Goal: Transaction & Acquisition: Purchase product/service

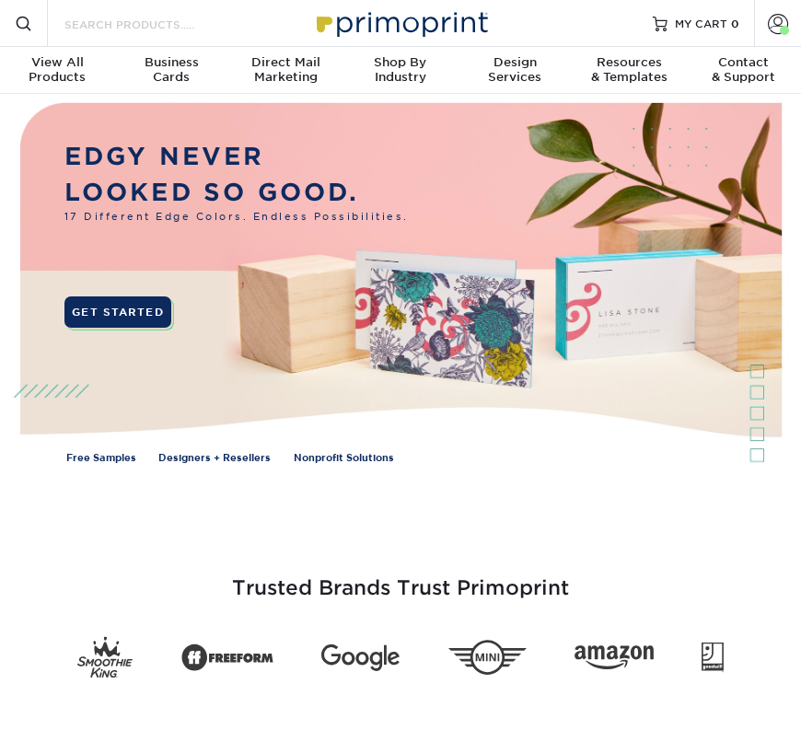
click at [158, 18] on input "Search Products" at bounding box center [153, 24] width 180 height 22
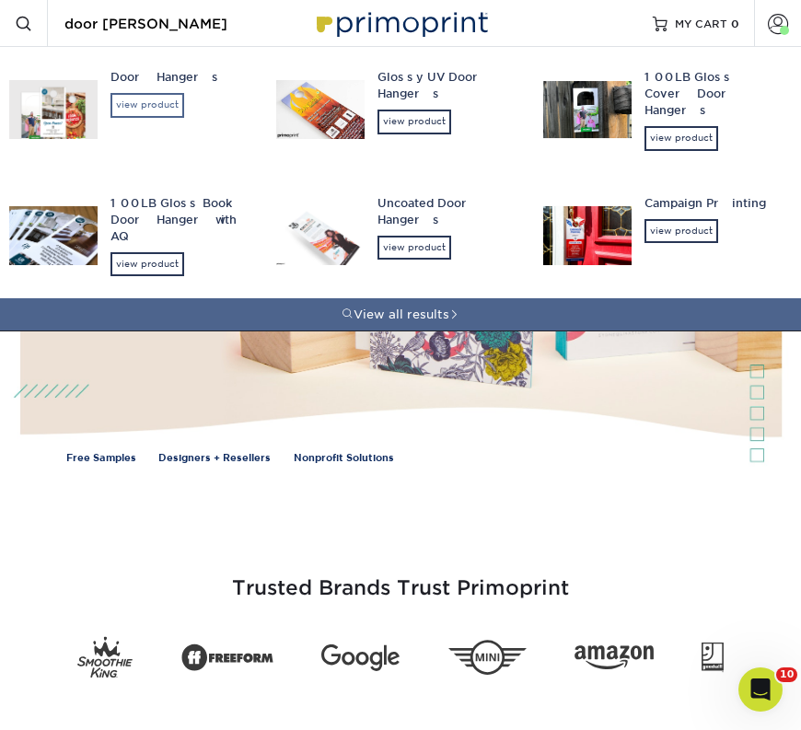
type input "door han"
click at [171, 114] on div "view product" at bounding box center [148, 105] width 74 height 24
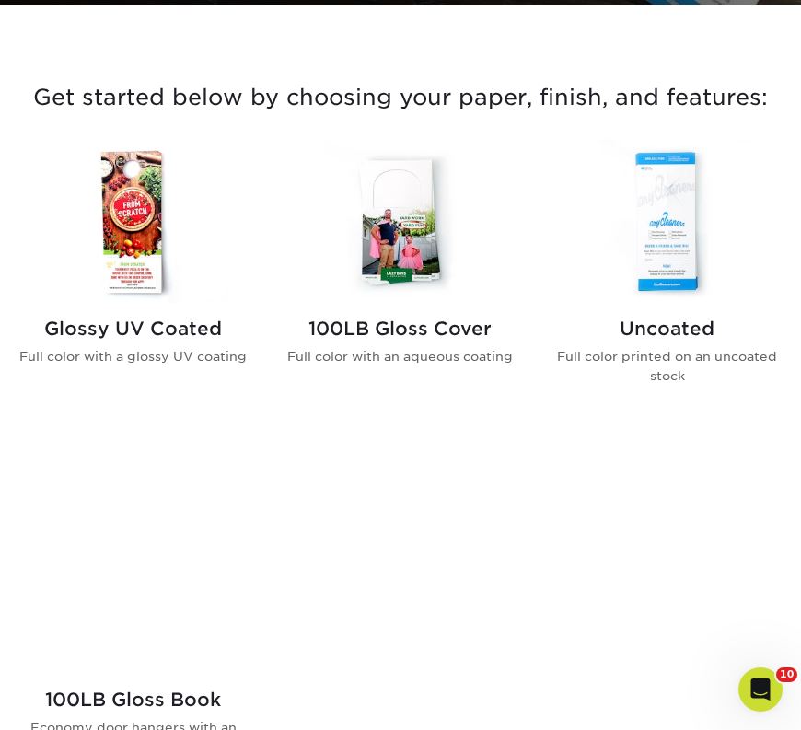
scroll to position [633, 0]
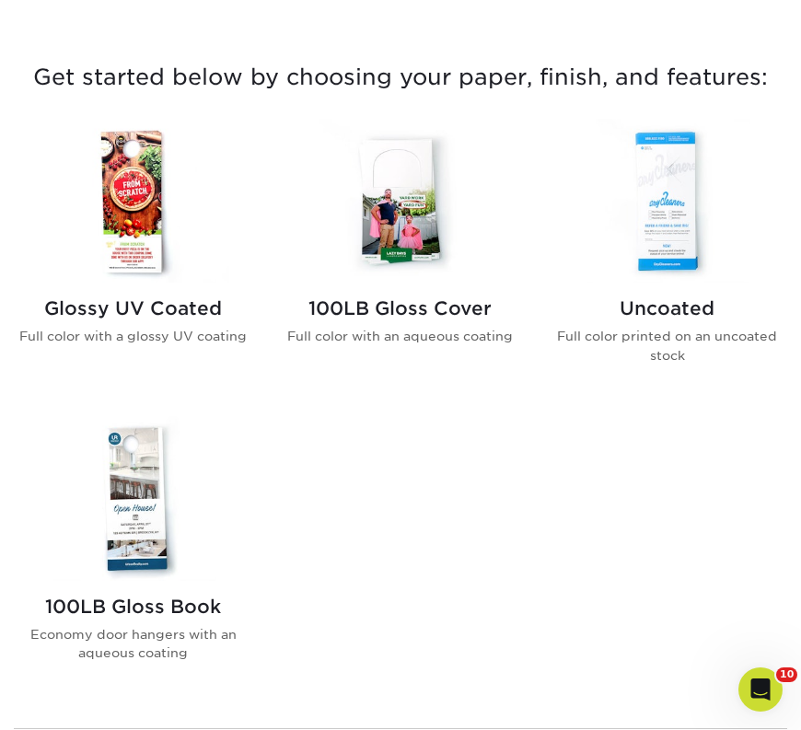
click at [142, 179] on img at bounding box center [134, 201] width 238 height 165
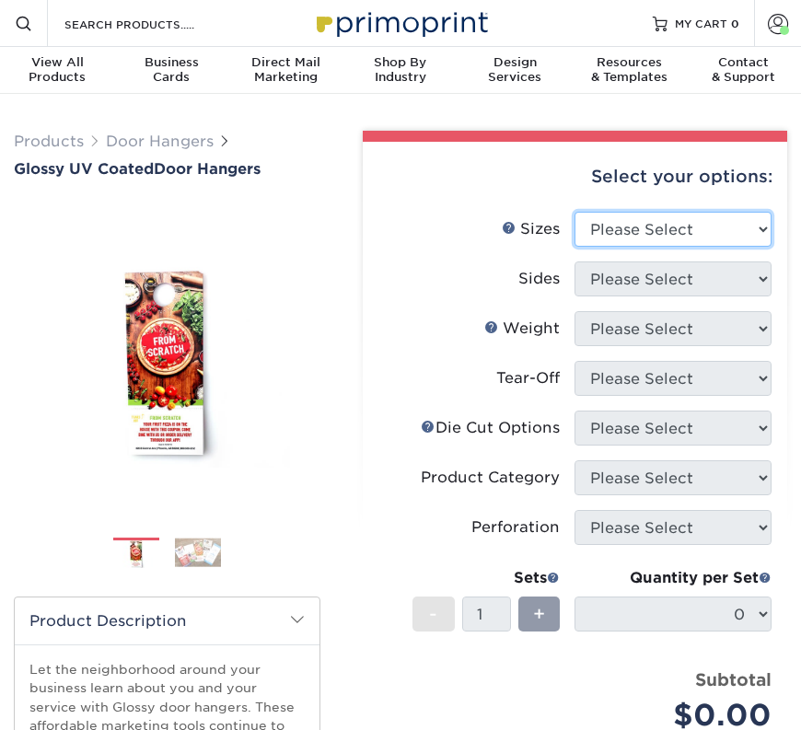
click at [615, 217] on select "Please Select 3.5" x 8.5" 3.5" x 11" 4" x 7" 4.25" x 11" 4.25" x 14"" at bounding box center [673, 229] width 197 height 35
click at [622, 222] on select "Please Select 3.5" x 8.5" 3.5" x 11" 4" x 7" 4.25" x 11" 4.25" x 14"" at bounding box center [673, 229] width 197 height 35
click at [639, 232] on select "Please Select 3.5" x 8.5" 3.5" x 11" 4" x 7" 4.25" x 11" 4.25" x 14"" at bounding box center [673, 229] width 197 height 35
select select "4.25x11.00"
click at [575, 212] on select "Please Select 3.5" x 8.5" 3.5" x 11" 4" x 7" 4.25" x 11" 4.25" x 14"" at bounding box center [673, 229] width 197 height 35
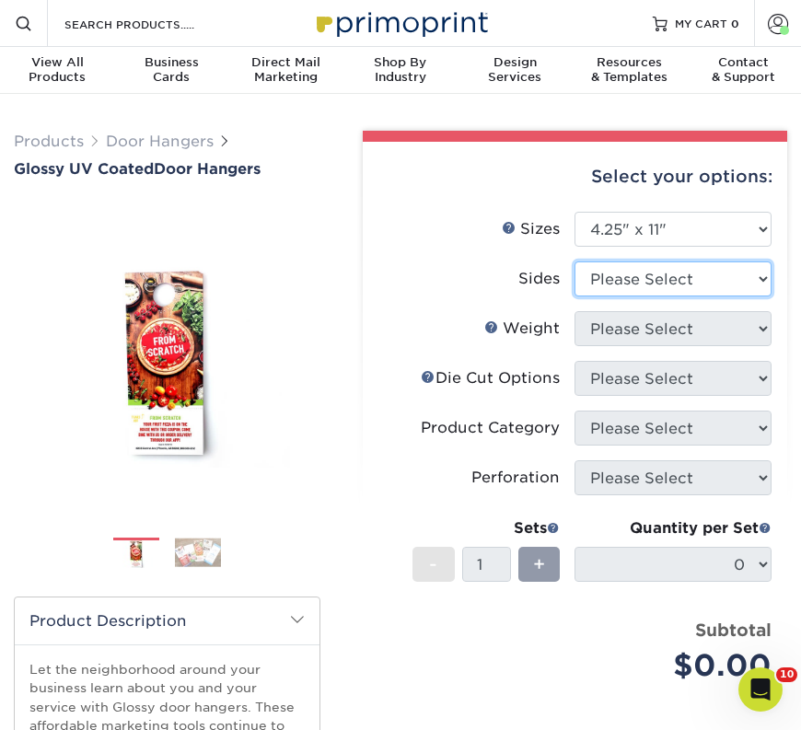
click at [620, 286] on select "Please Select Print Both Sides Print Front Only" at bounding box center [673, 279] width 197 height 35
select select "13abbda7-1d64-4f25-8bb2-c179b224825d"
click at [575, 262] on select "Please Select Print Both Sides Print Front Only" at bounding box center [673, 279] width 197 height 35
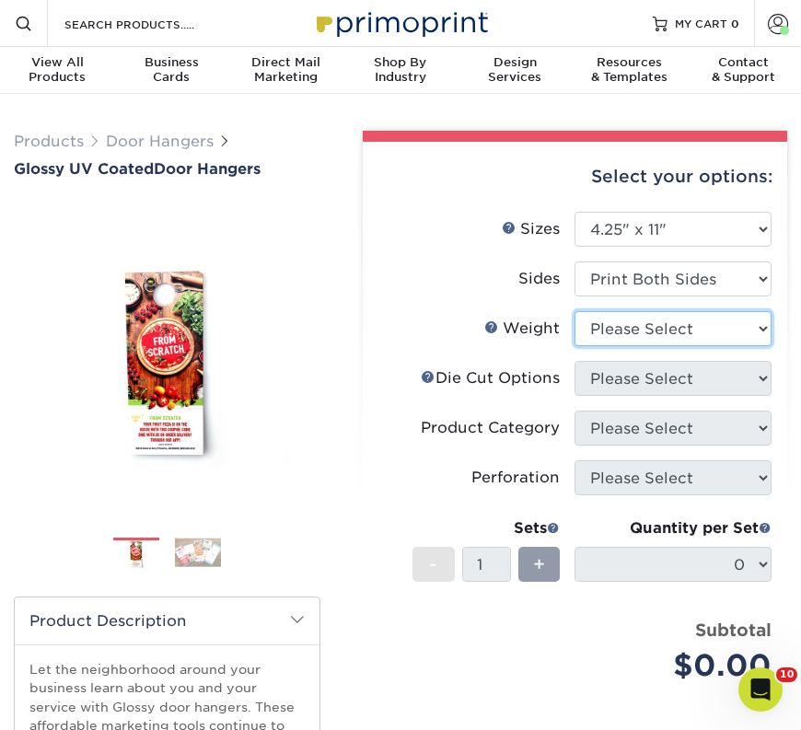
click at [603, 333] on select "Please Select 16PT 14PT" at bounding box center [673, 328] width 197 height 35
select select "14PT"
click at [575, 311] on select "Please Select 16PT 14PT" at bounding box center [673, 328] width 197 height 35
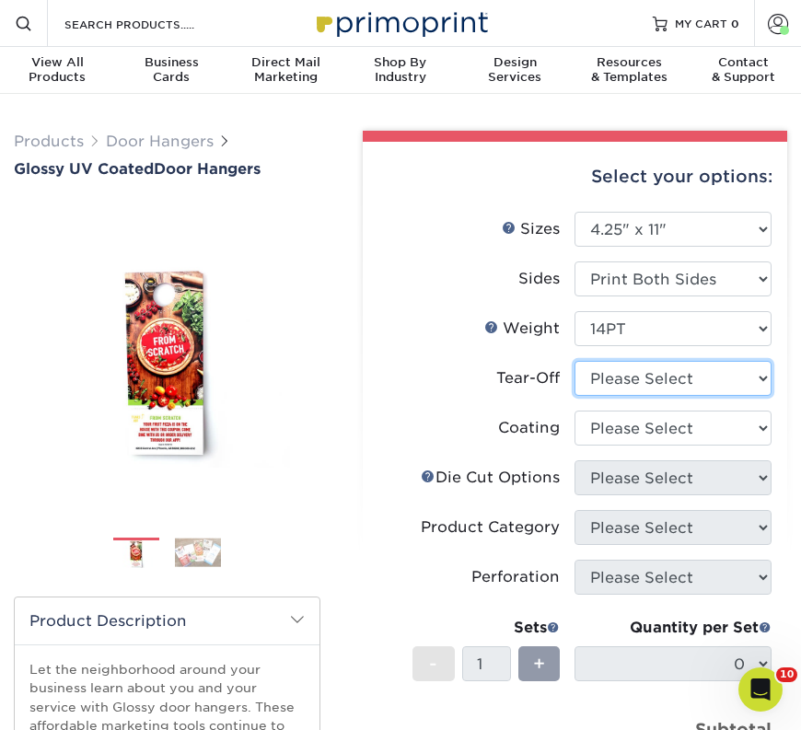
click at [608, 373] on select "Please Select Yes No" at bounding box center [673, 378] width 197 height 35
select select "0"
click at [575, 361] on select "Please Select Yes No" at bounding box center [673, 378] width 197 height 35
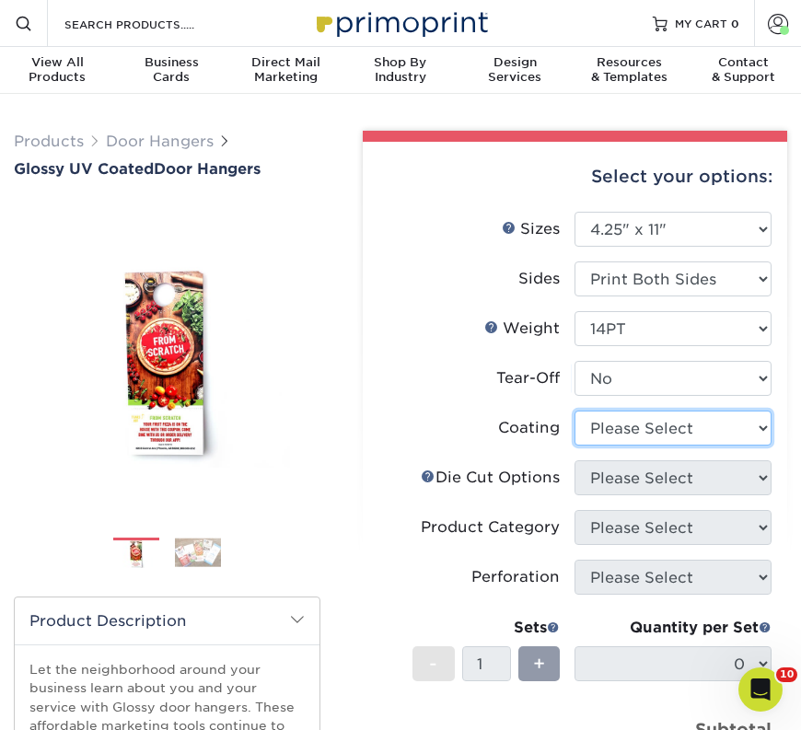
click at [620, 426] on select at bounding box center [673, 428] width 197 height 35
select select "ae367451-b2b8-45df-a344-0f05b6a12993"
click at [575, 411] on select at bounding box center [673, 428] width 197 height 35
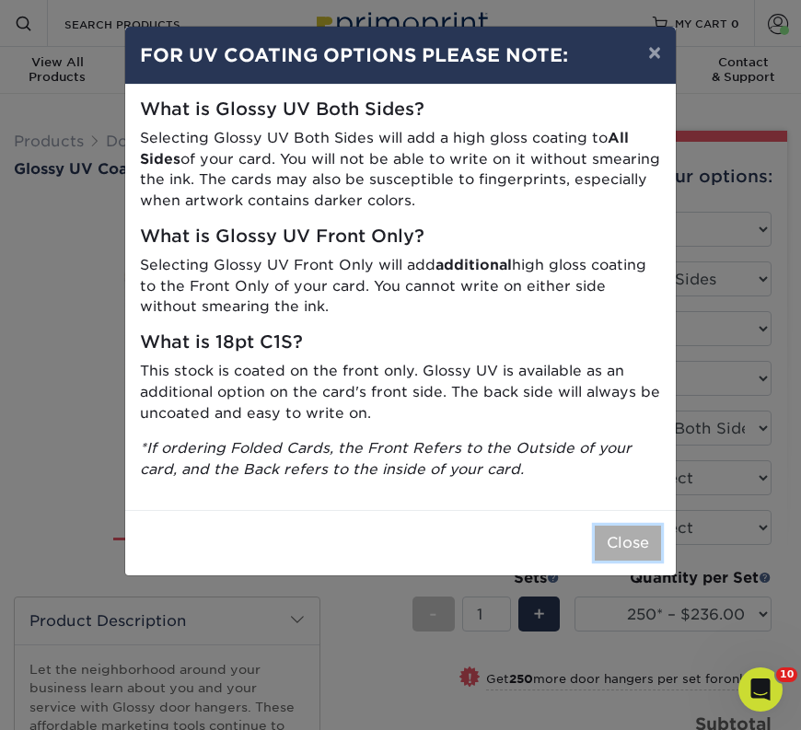
click at [629, 544] on button "Close" at bounding box center [628, 543] width 66 height 35
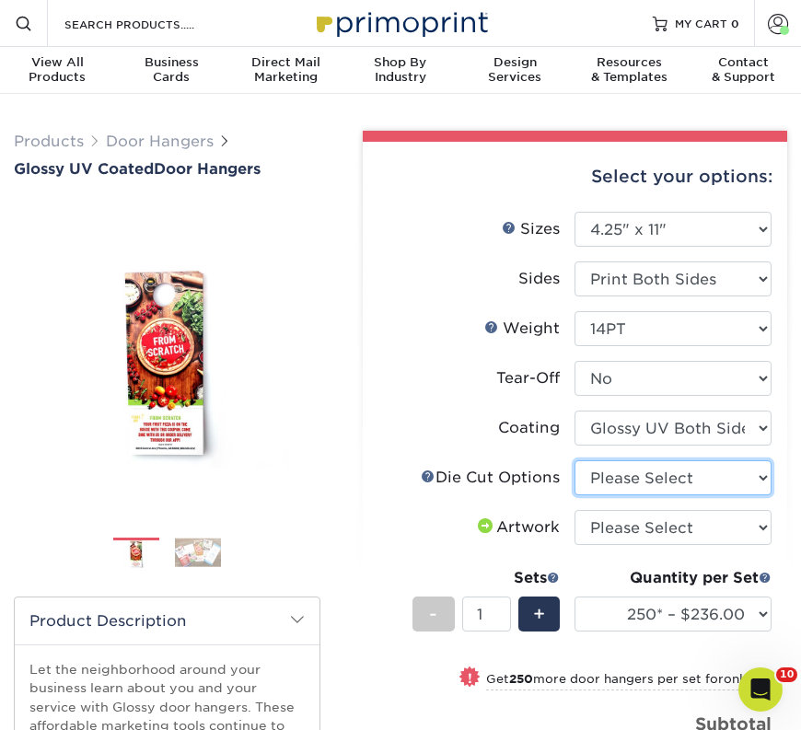
click at [618, 491] on select "Please Select Standard Die Cut Arch Die Cut Starburst Die Cut" at bounding box center [673, 478] width 197 height 35
select select "fe6a4ed8-5803-433c-b773-a25a7b955e98"
click at [575, 461] on select "Please Select Standard Die Cut Arch Die Cut Starburst Die Cut" at bounding box center [673, 478] width 197 height 35
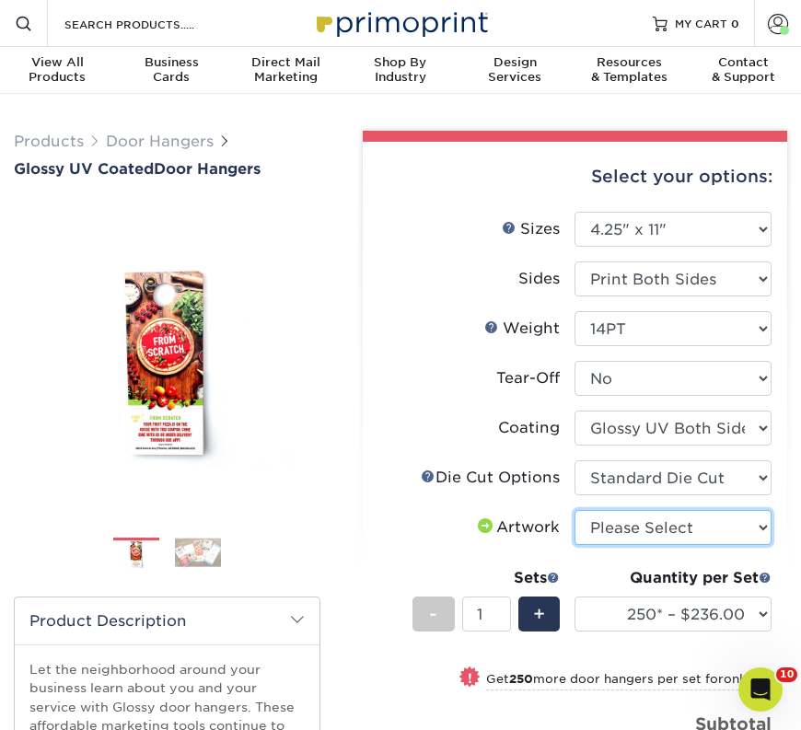
click at [626, 530] on select "Please Select I will upload files I need a design - $100" at bounding box center [673, 527] width 197 height 35
select select "upload"
click at [575, 510] on select "Please Select I will upload files I need a design - $100" at bounding box center [673, 527] width 197 height 35
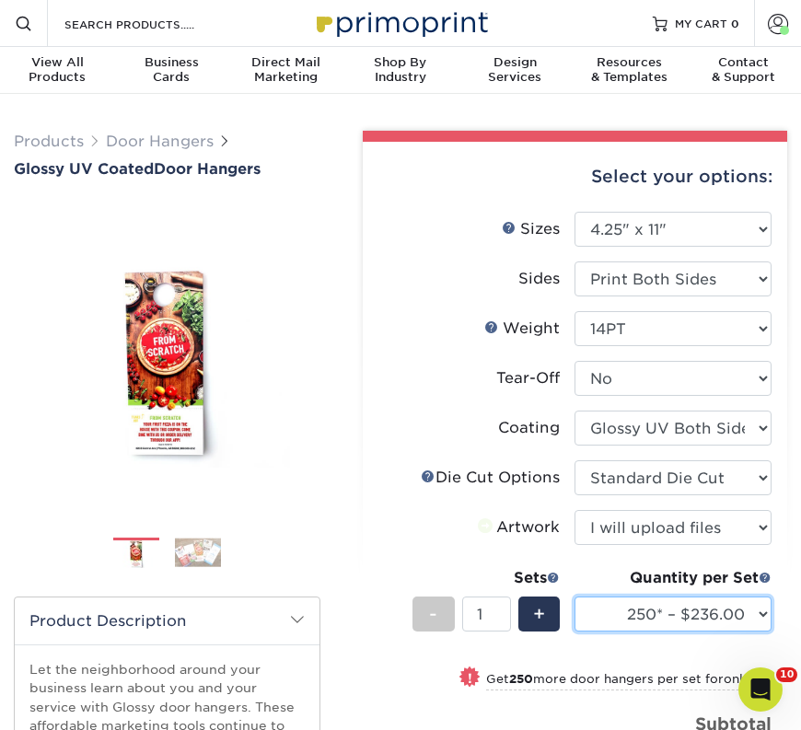
click at [632, 608] on select "250* – $236.00 500 – $249.00 1000 – $277.00 2500 – $424.00 5000 – $721.00 10000…" at bounding box center [673, 614] width 197 height 35
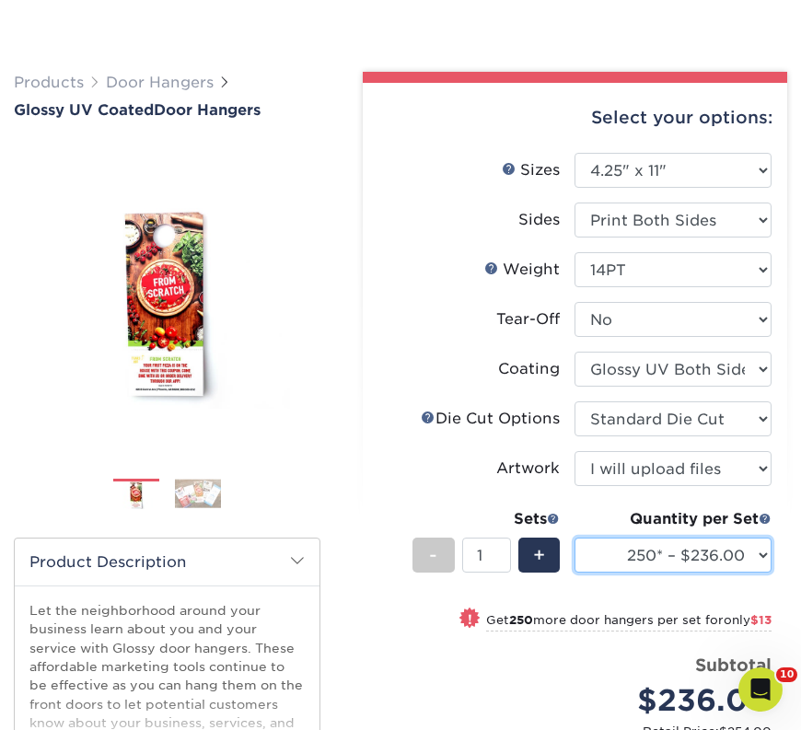
scroll to position [175, 0]
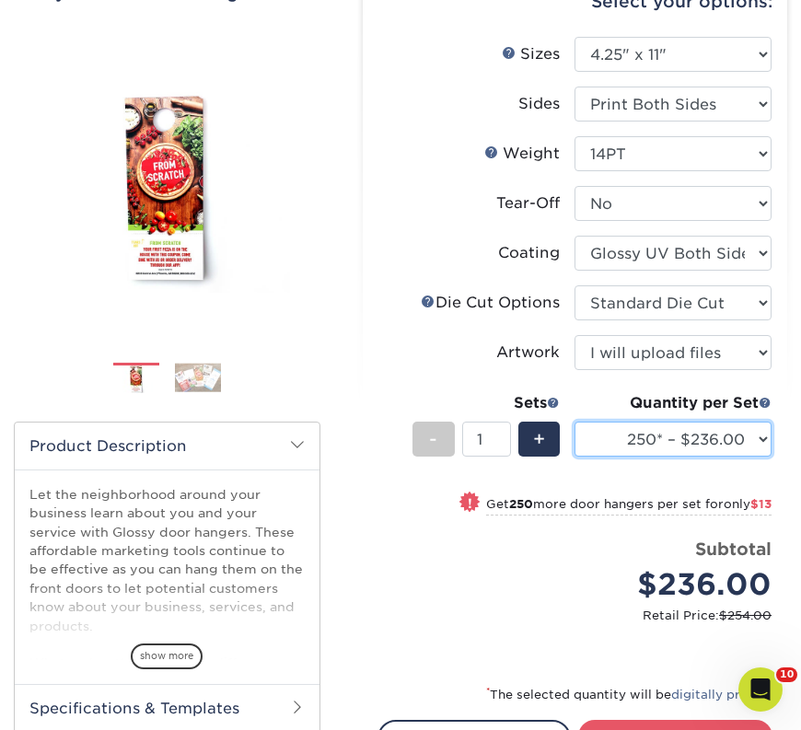
click at [647, 426] on select "250* – $236.00 500 – $249.00 1000 – $277.00 2500 – $424.00 5000 – $721.00 10000…" at bounding box center [673, 439] width 197 height 35
click at [575, 422] on select "250* – $236.00 500 – $249.00 1000 – $277.00 2500 – $424.00 5000 – $721.00 10000…" at bounding box center [673, 439] width 197 height 35
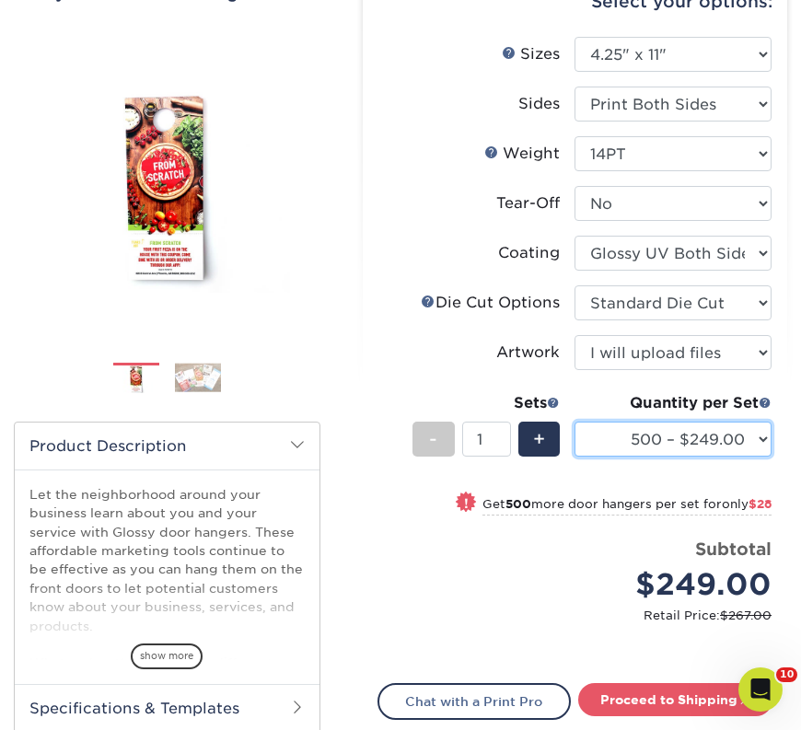
click at [646, 448] on select "250* – $236.00 500 – $249.00 1000 – $277.00 2500 – $424.00 5000 – $721.00 10000…" at bounding box center [673, 439] width 197 height 35
click at [575, 422] on select "250* – $236.00 500 – $249.00 1000 – $277.00 2500 – $424.00 5000 – $721.00 10000…" at bounding box center [673, 439] width 197 height 35
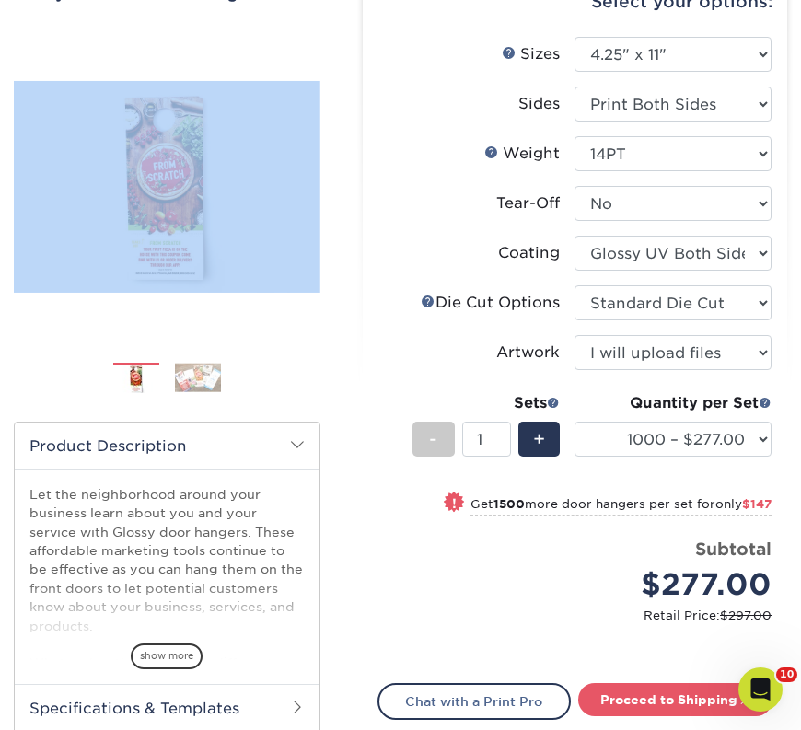
click at [196, 373] on img at bounding box center [198, 378] width 46 height 29
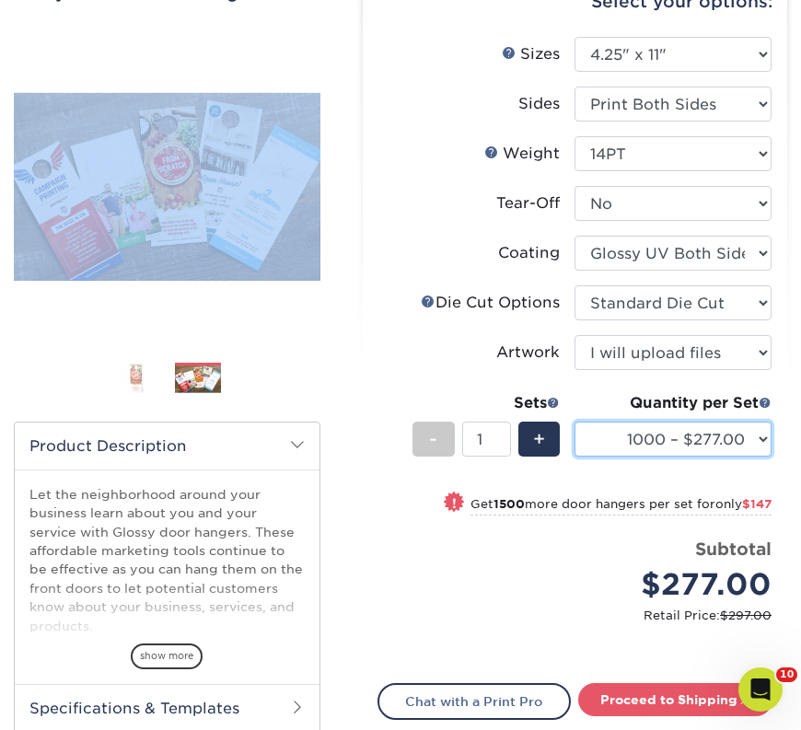
click at [656, 438] on select "250* – $236.00 500 – $249.00 1000 – $277.00 2500 – $424.00 5000 – $721.00 10000…" at bounding box center [673, 439] width 197 height 35
select select "250* – $236.00"
click at [575, 422] on select "250* – $236.00 500 – $249.00 1000 – $277.00 2500 – $424.00 5000 – $721.00 10000…" at bounding box center [673, 439] width 197 height 35
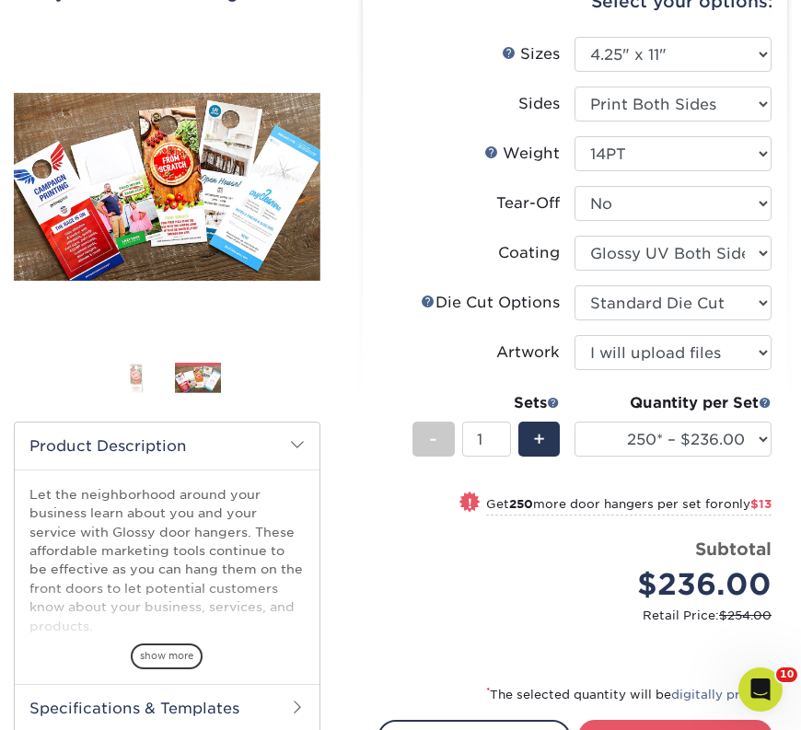
click at [525, 85] on li "Sizes Help Sizes Please Select 3.5" x 8.5" 3.5" x 11" 4" x 7" 4.25" x 11" 4.25"…" at bounding box center [576, 62] width 394 height 50
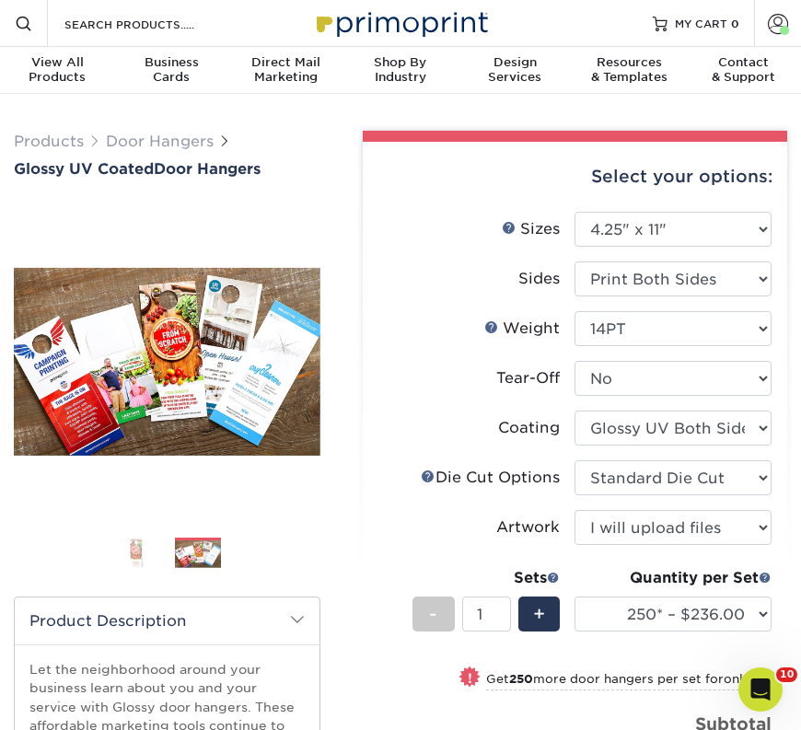
click at [541, 113] on div "Products Door Hangers Glossy UV Coated Door Hangers Previous Next" at bounding box center [400, 601] width 801 height 1015
